Goal: Task Accomplishment & Management: Manage account settings

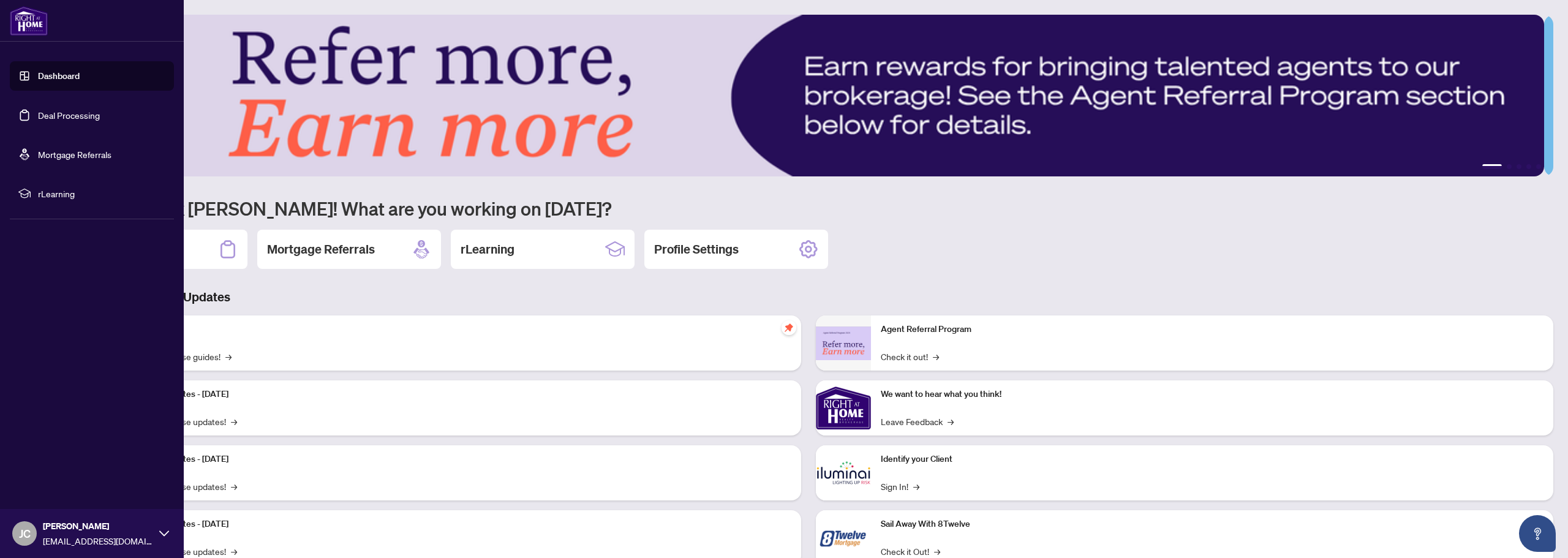
click at [49, 119] on link "Deal Processing" at bounding box center [69, 115] width 61 height 11
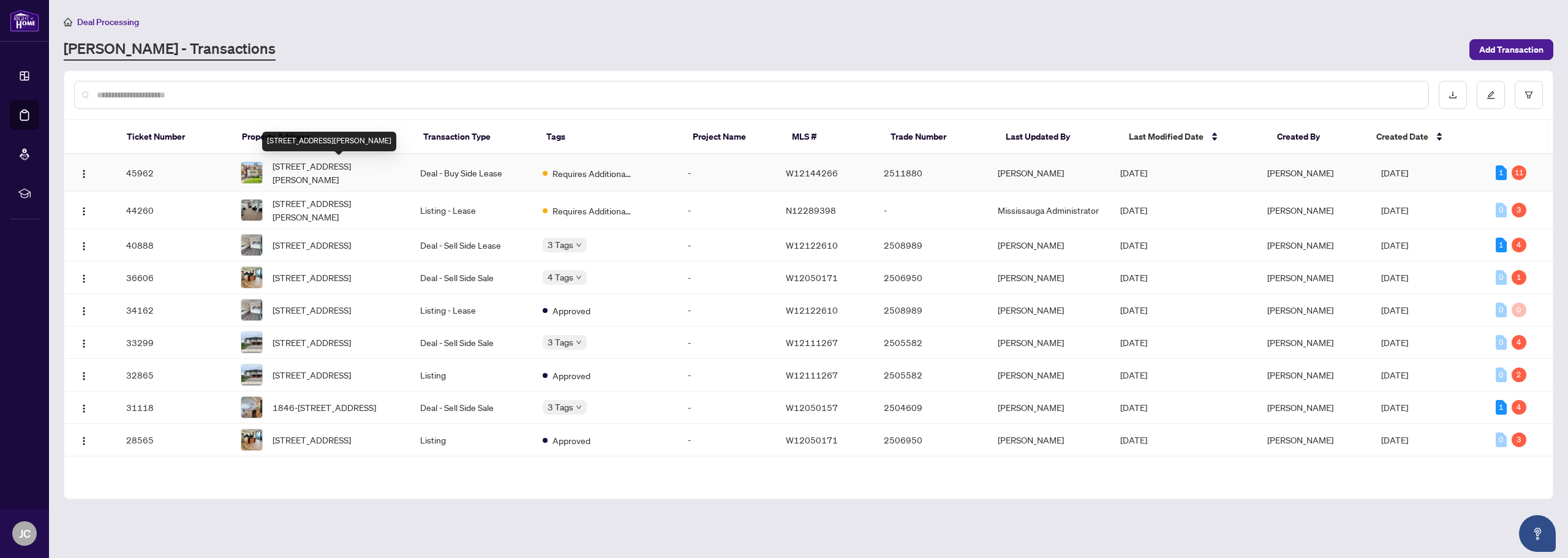
click at [301, 168] on span "[STREET_ADDRESS][PERSON_NAME]" at bounding box center [336, 173] width 128 height 27
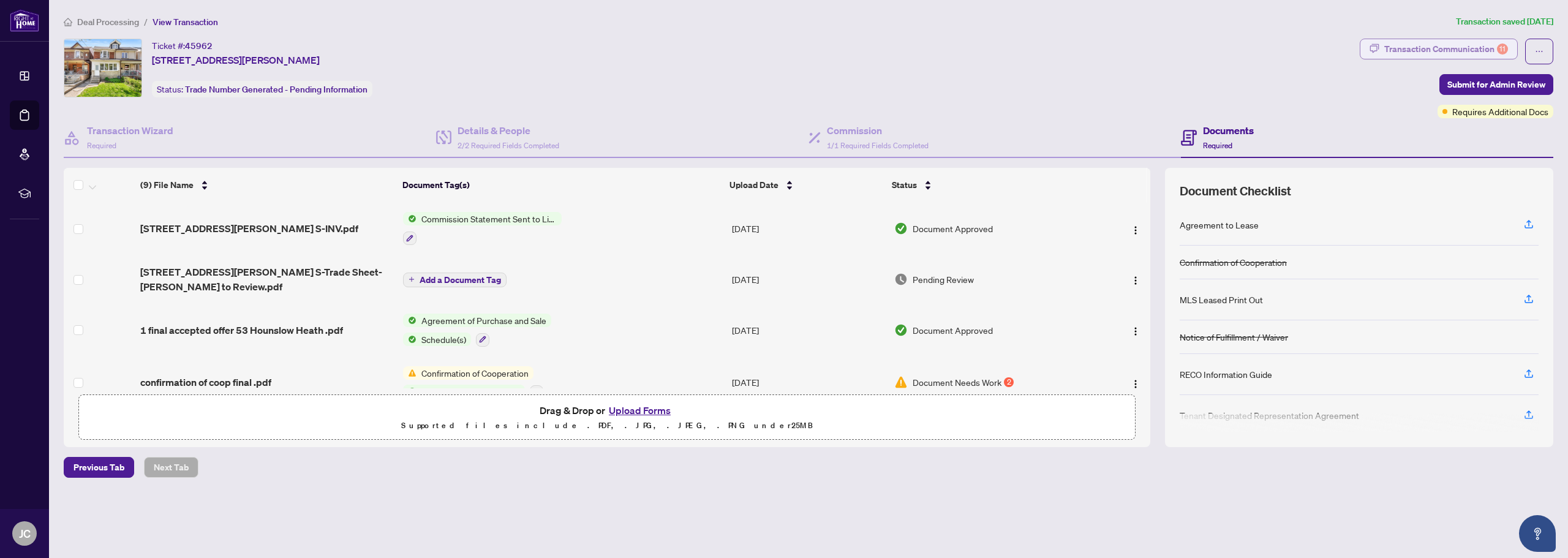
click at [1478, 46] on div "Transaction Communication 11" at bounding box center [1446, 49] width 124 height 20
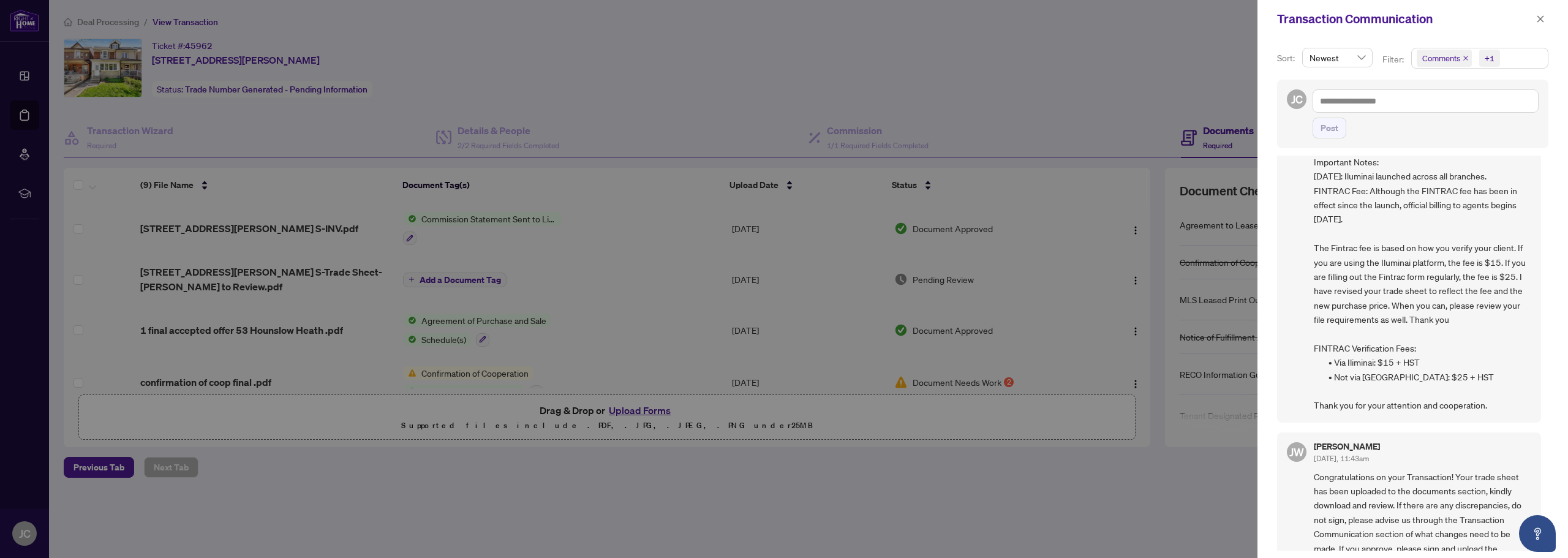
scroll to position [122, 0]
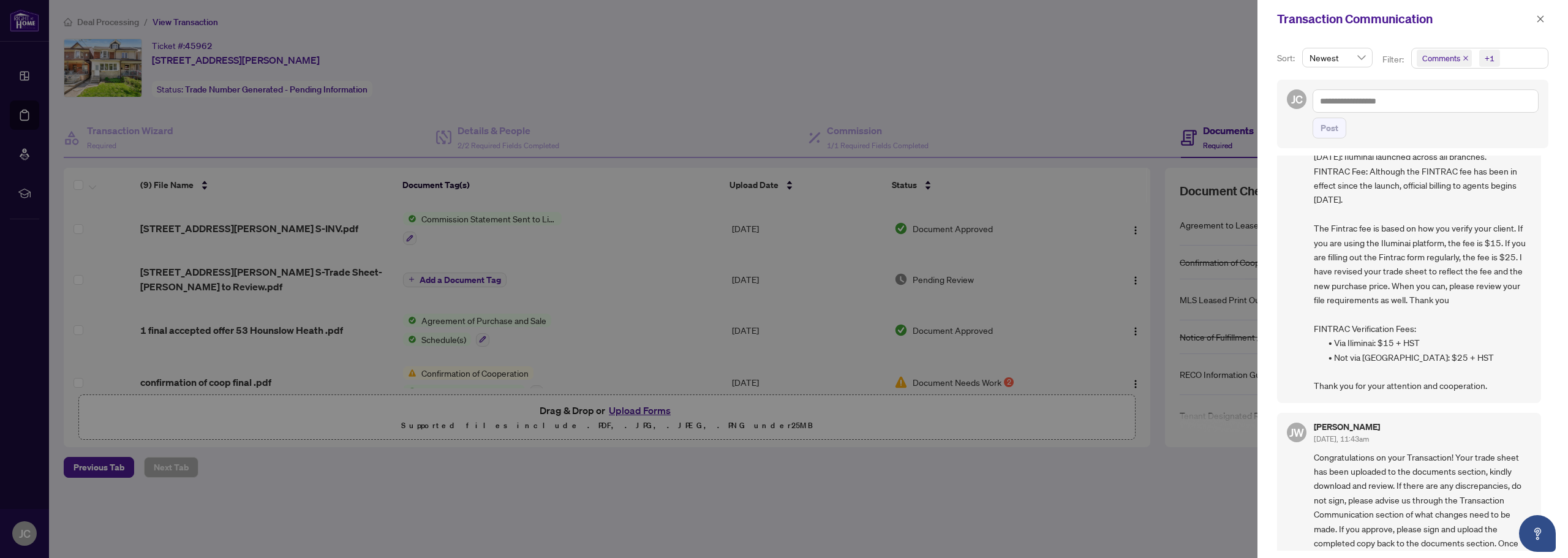
click at [642, 89] on div at bounding box center [784, 279] width 1568 height 558
click at [1543, 16] on icon "close" at bounding box center [1540, 18] width 8 height 8
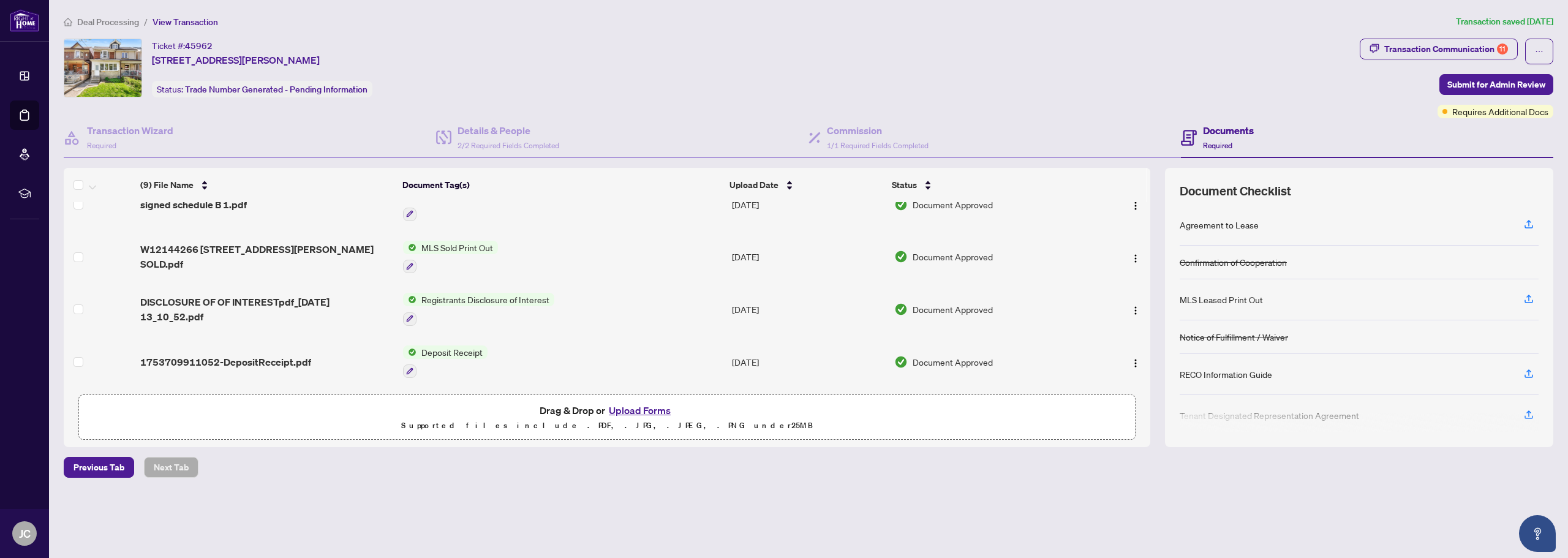
scroll to position [0, 0]
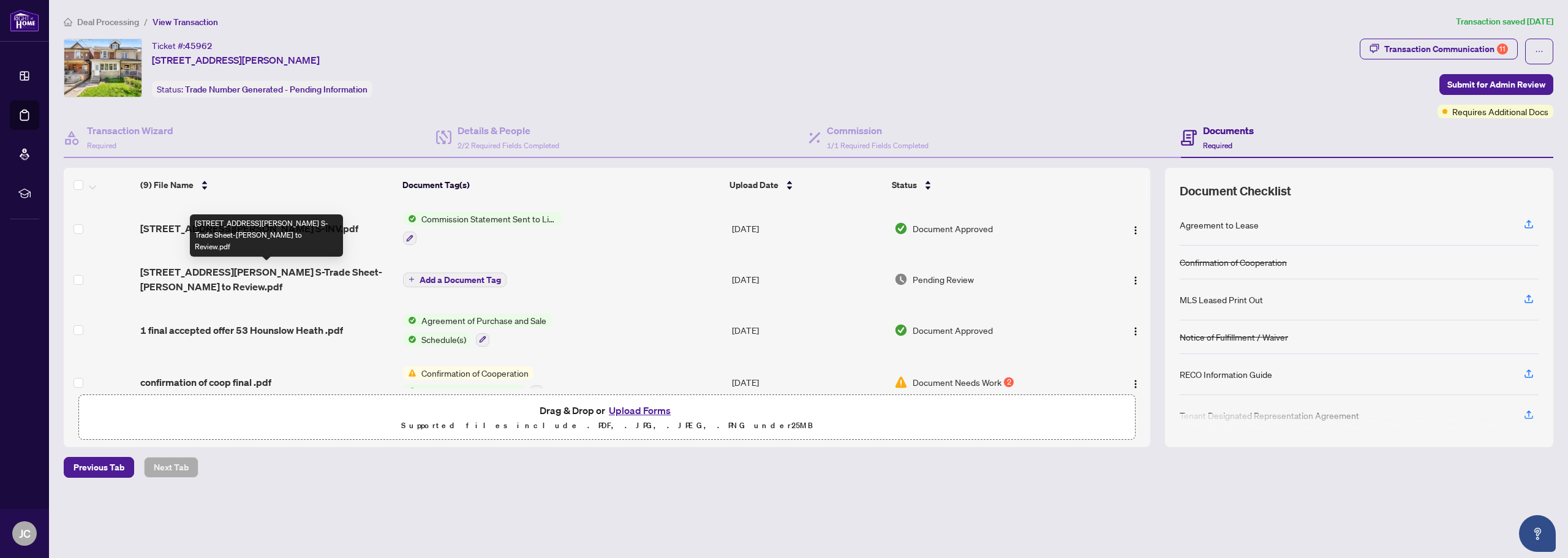
click at [300, 270] on span "[STREET_ADDRESS][PERSON_NAME] S-Trade Sheet-[PERSON_NAME] to Review.pdf" at bounding box center [267, 279] width 253 height 30
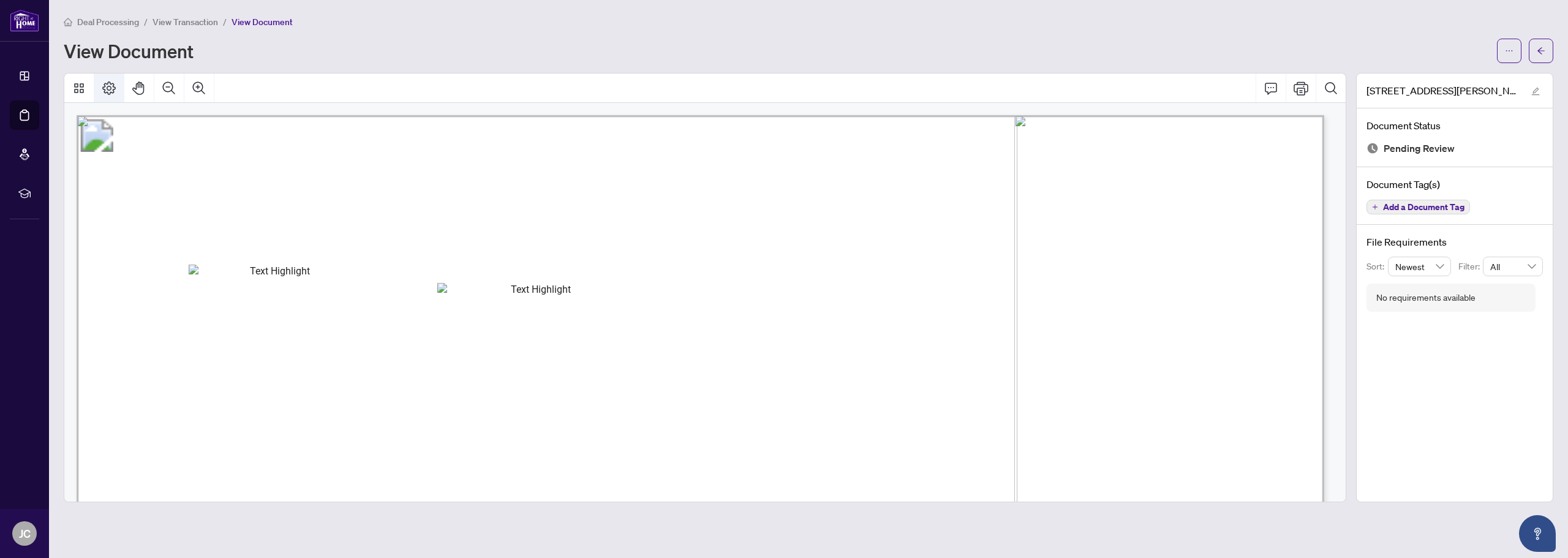
click at [105, 90] on icon "Page Layout" at bounding box center [109, 88] width 14 height 14
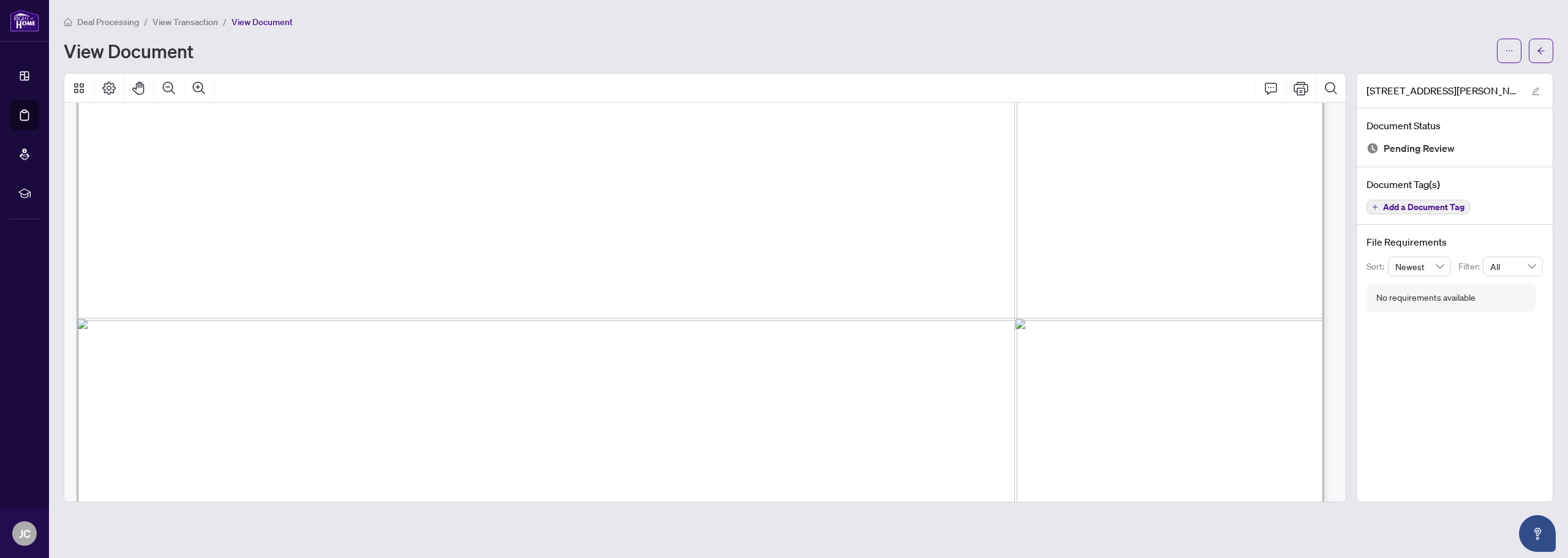
scroll to position [122, 0]
click at [1507, 52] on icon "ellipsis" at bounding box center [1508, 50] width 8 height 8
click at [1444, 79] on span "Download" at bounding box center [1465, 77] width 93 height 14
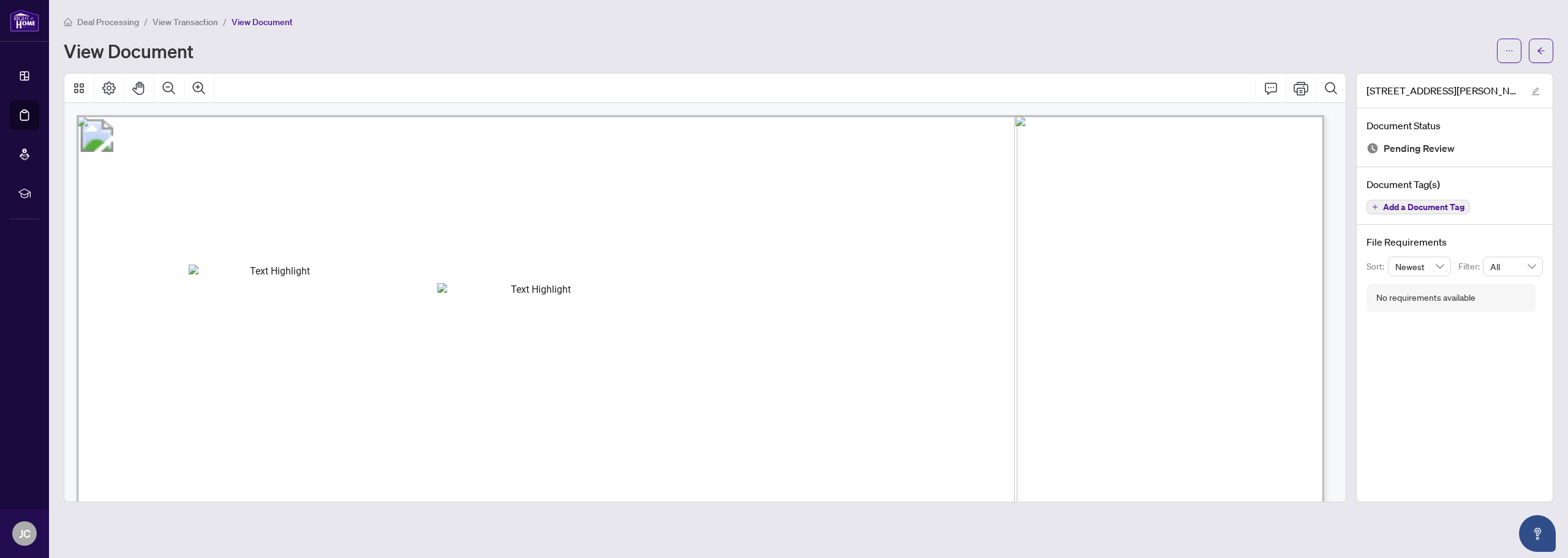
click at [185, 17] on span "View Transaction" at bounding box center [185, 22] width 65 height 11
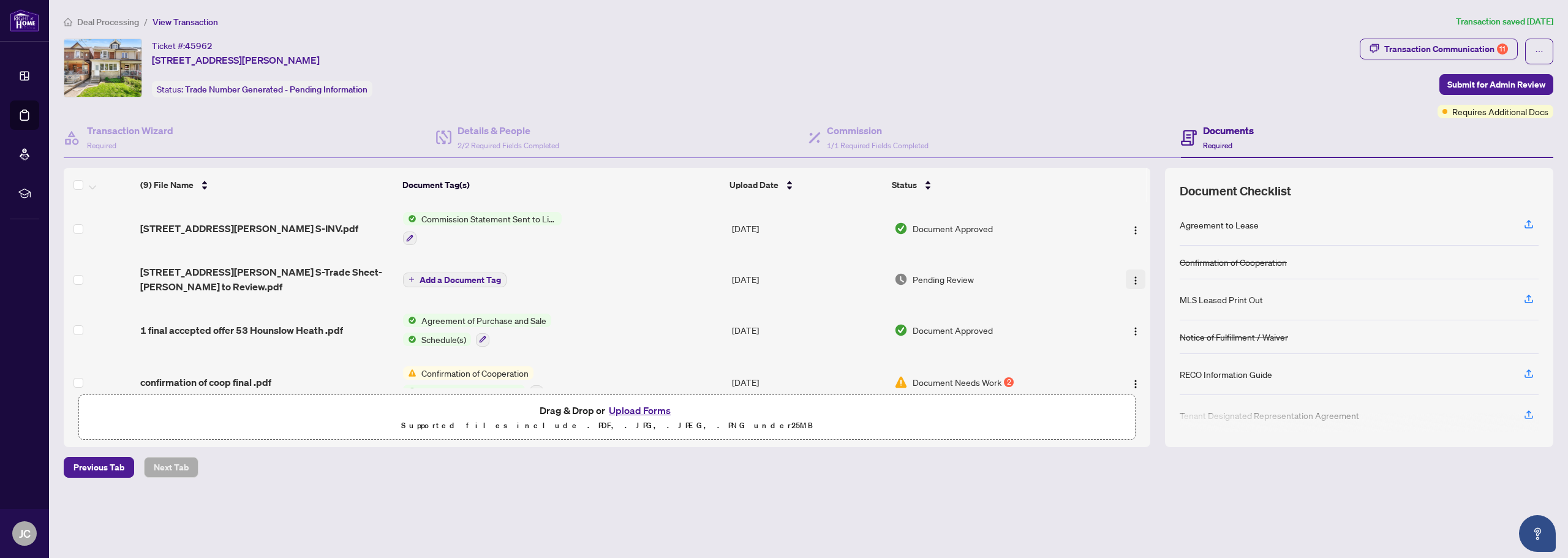
click at [1137, 282] on button "button" at bounding box center [1136, 279] width 20 height 20
click at [1138, 399] on span "Archive" at bounding box center [1190, 401] width 117 height 14
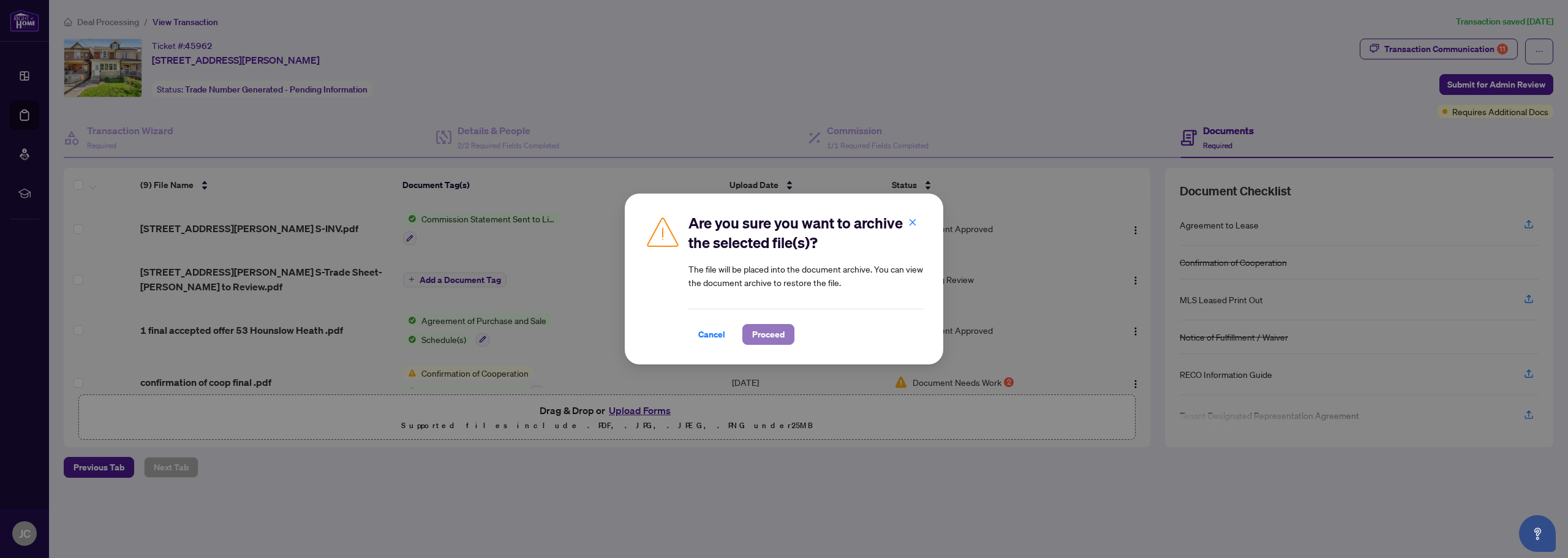
click at [778, 333] on span "Proceed" at bounding box center [769, 335] width 33 height 20
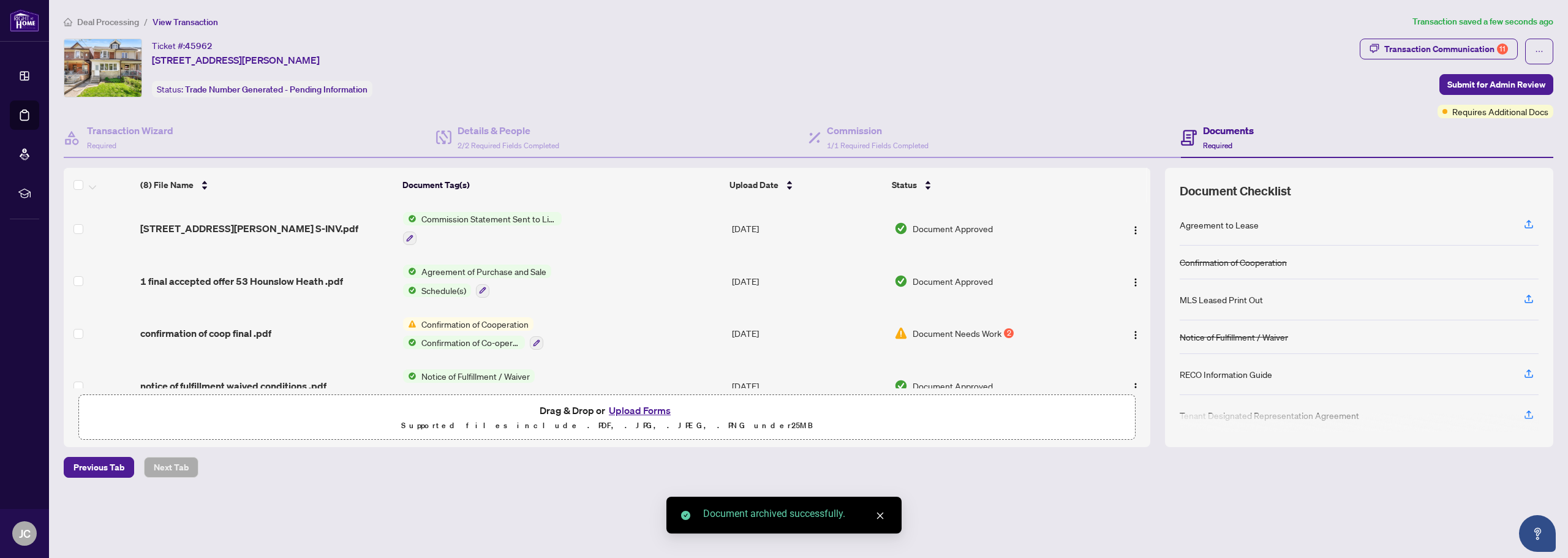
click at [644, 409] on button "Upload Forms" at bounding box center [639, 411] width 70 height 16
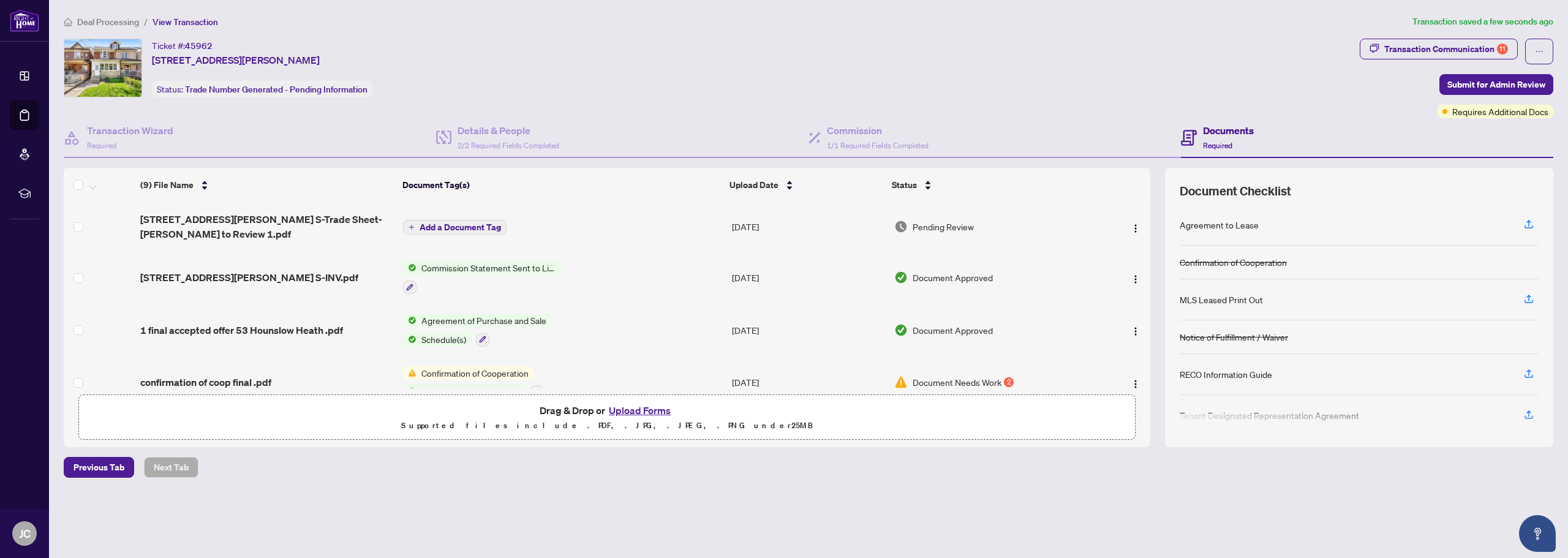
click at [449, 228] on span "Add a Document Tag" at bounding box center [460, 227] width 81 height 8
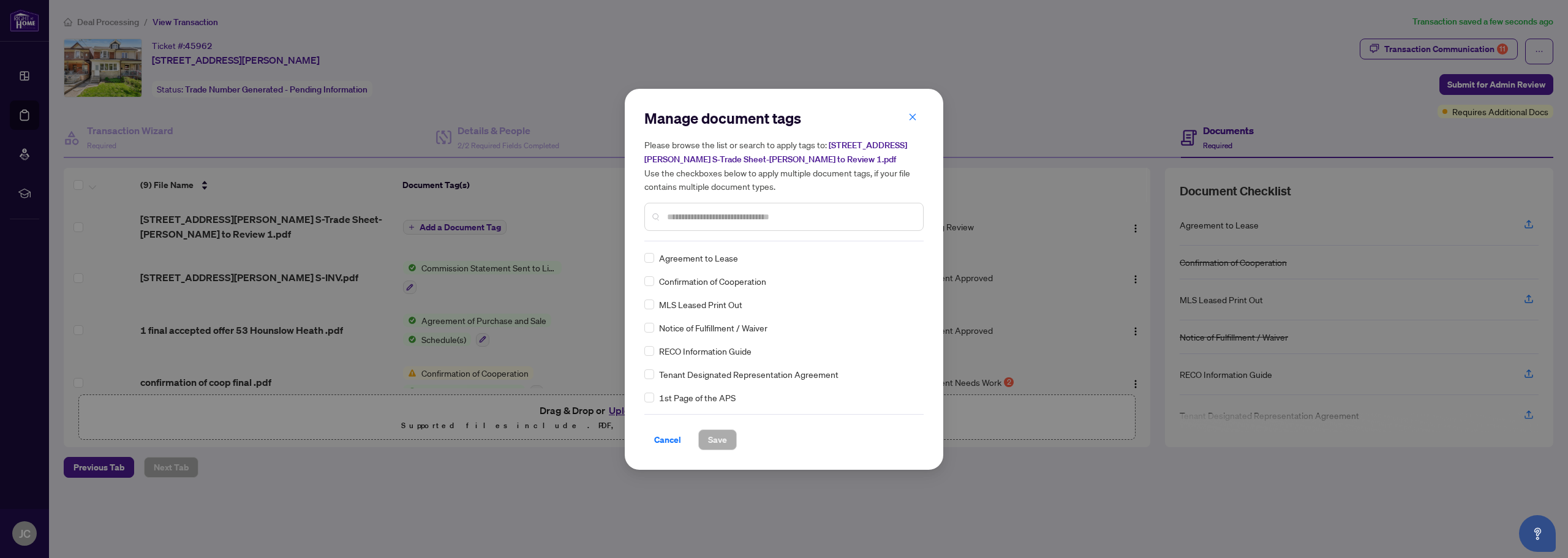
click at [721, 210] on input "text" at bounding box center [790, 216] width 246 height 14
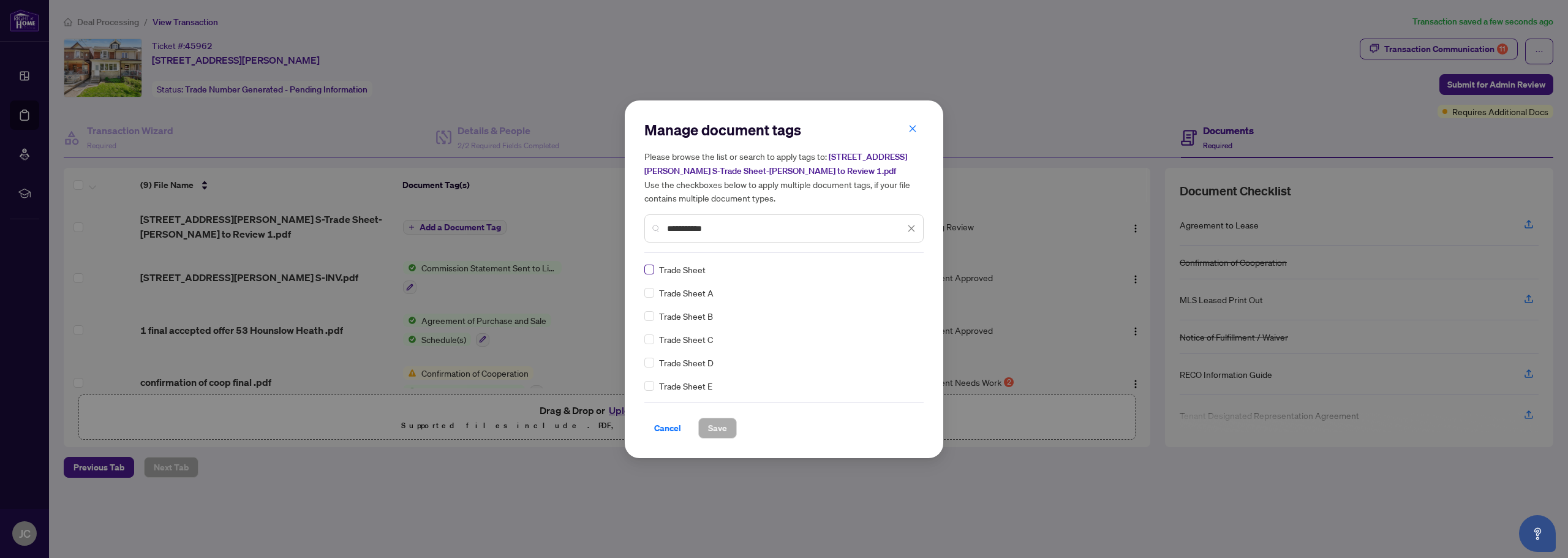
type input "**********"
click at [723, 426] on span "Save" at bounding box center [717, 429] width 19 height 20
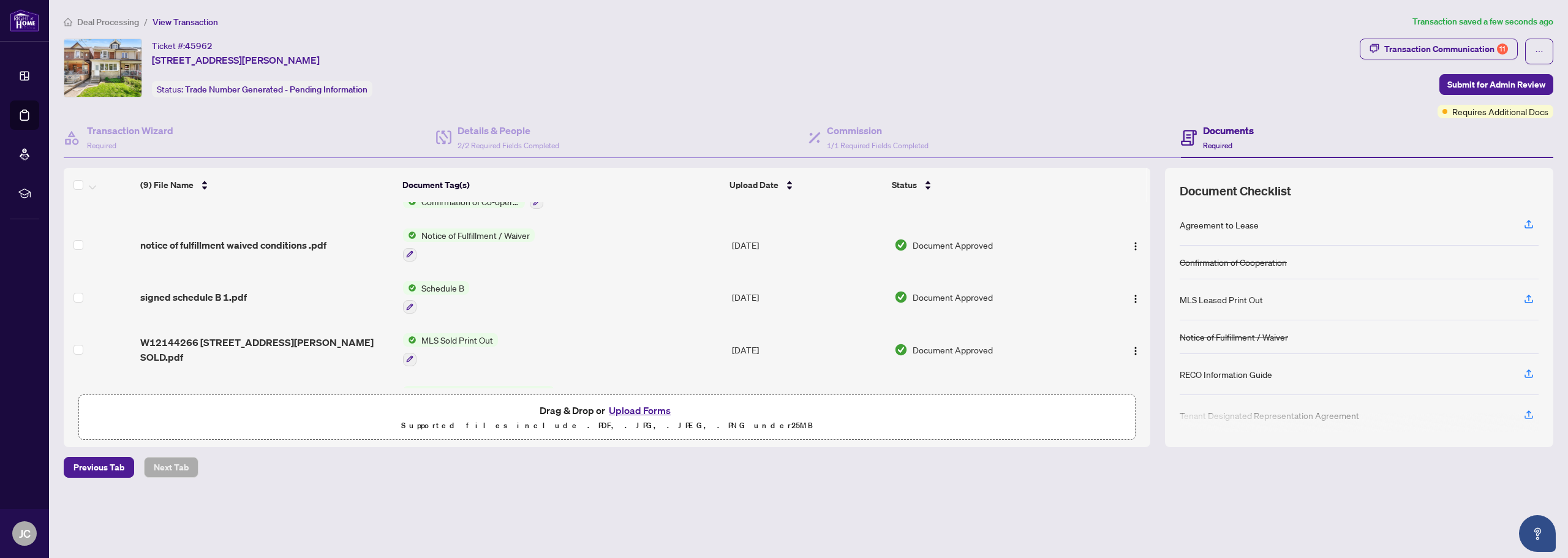
scroll to position [288, 0]
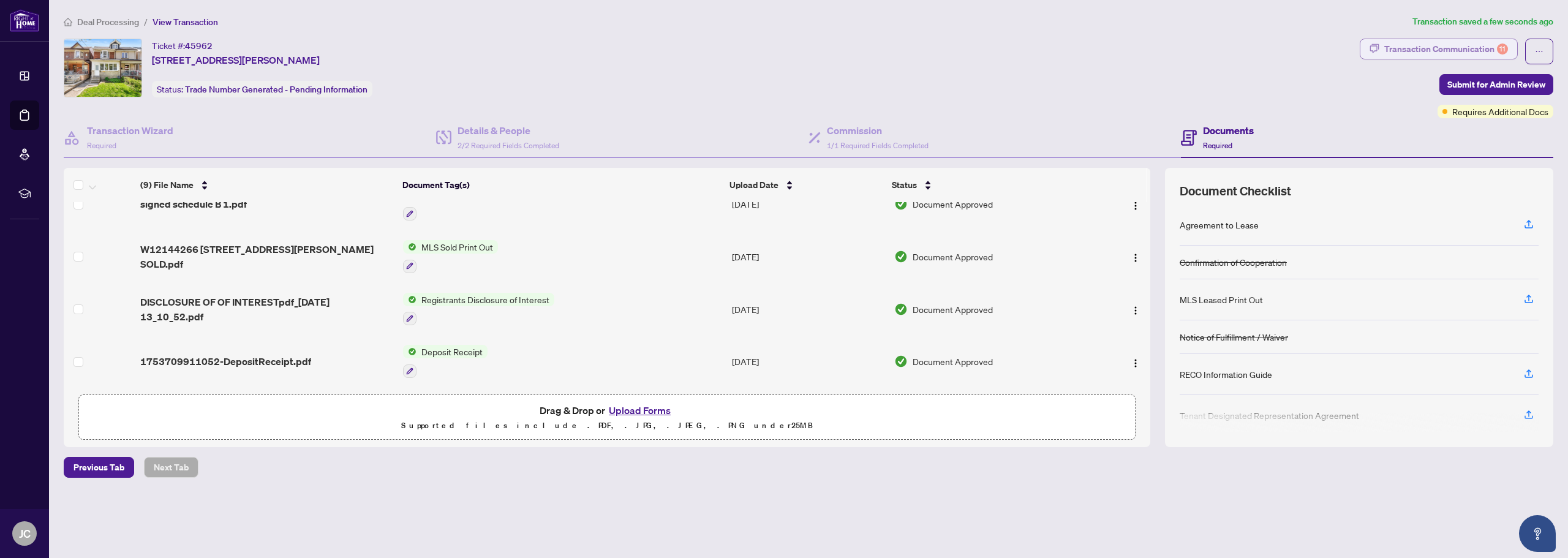
click at [1471, 47] on div "Transaction Communication 11" at bounding box center [1446, 49] width 124 height 20
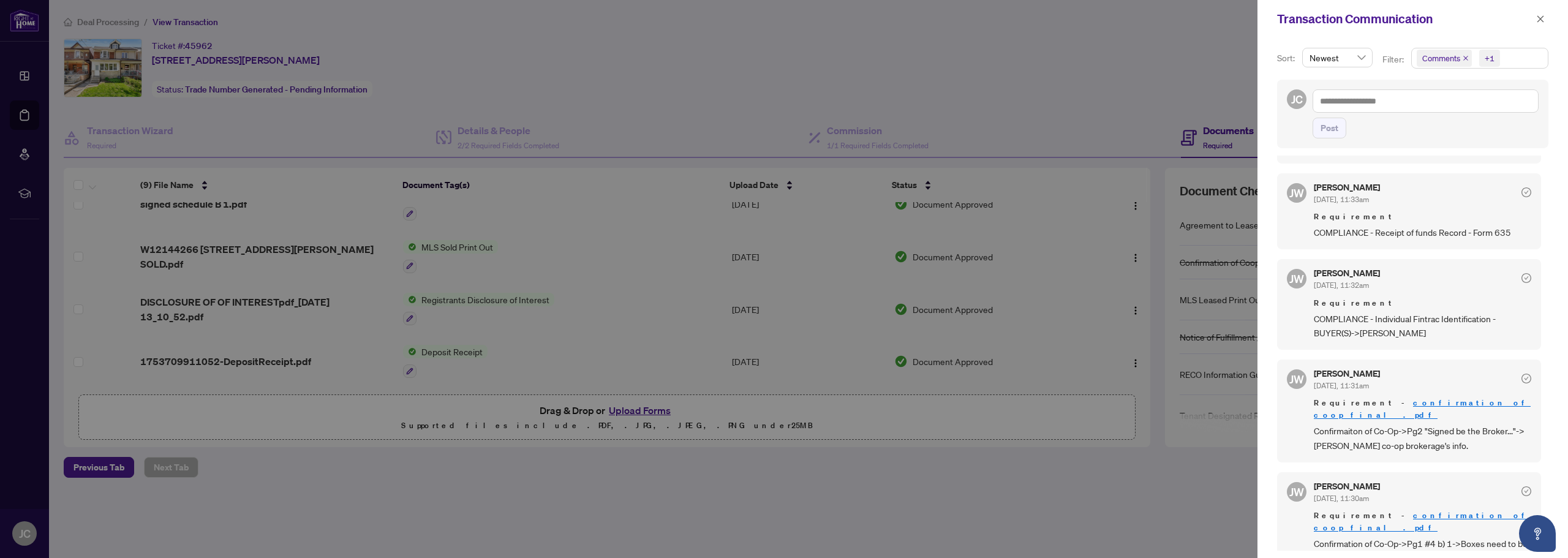
scroll to position [3, 0]
